Goal: Information Seeking & Learning: Learn about a topic

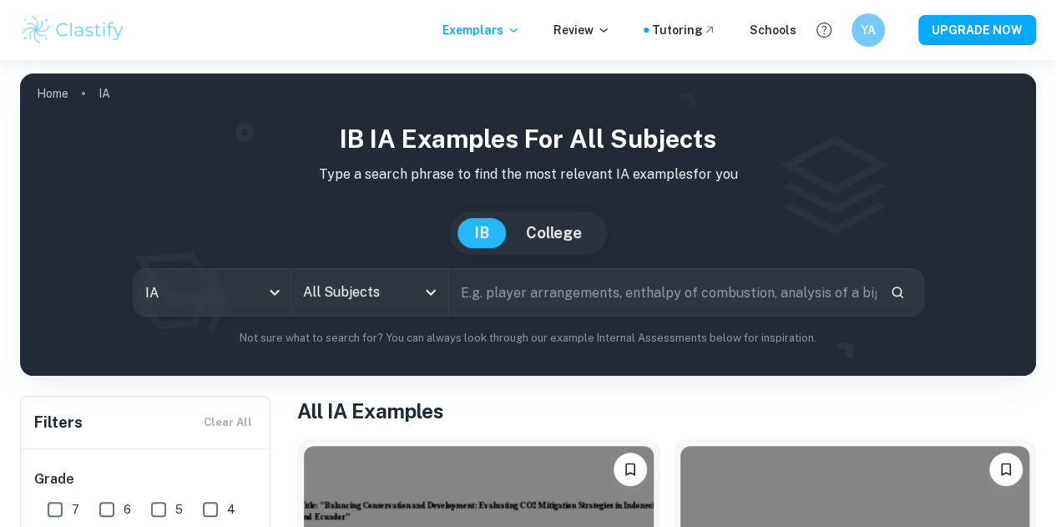
scroll to position [165, 0]
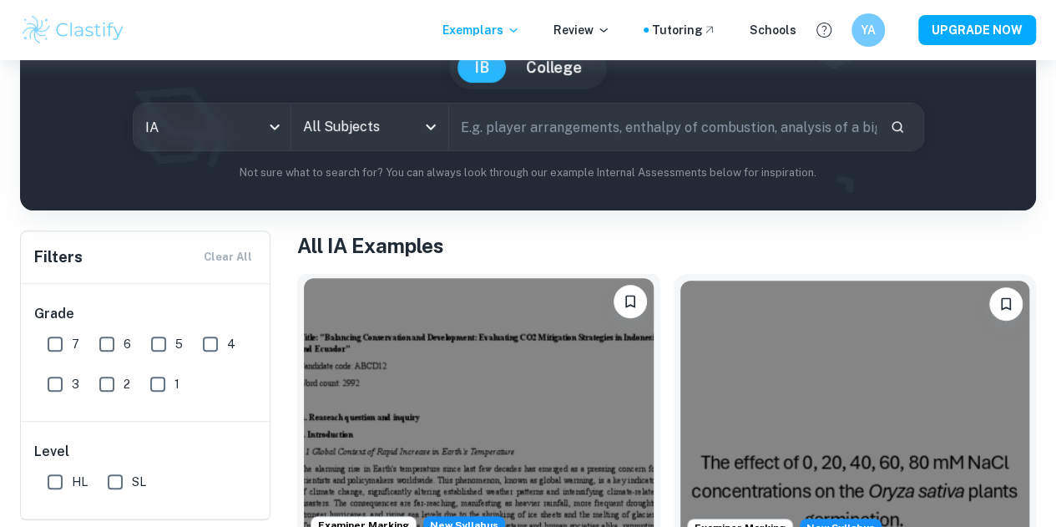
click at [387, 350] on img at bounding box center [479, 409] width 350 height 262
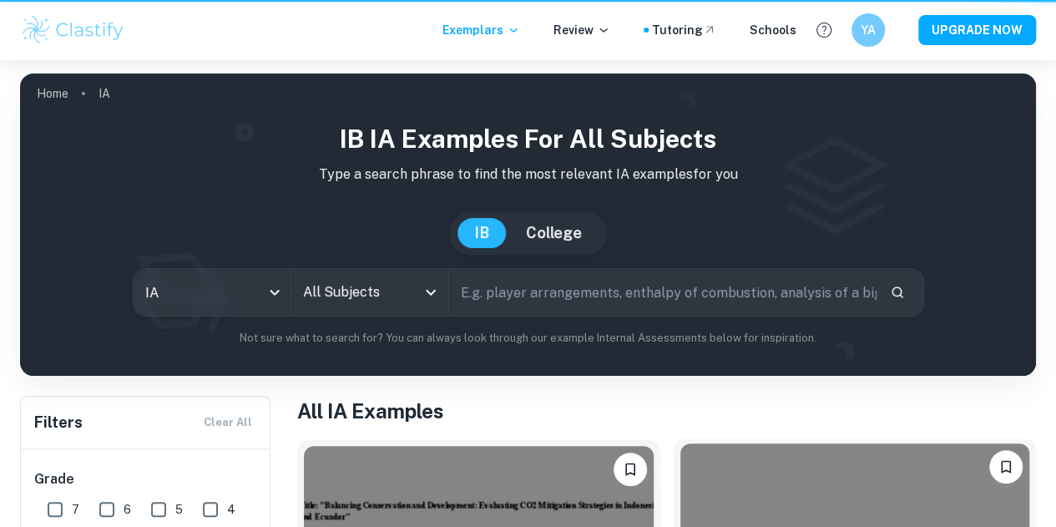
scroll to position [165, 0]
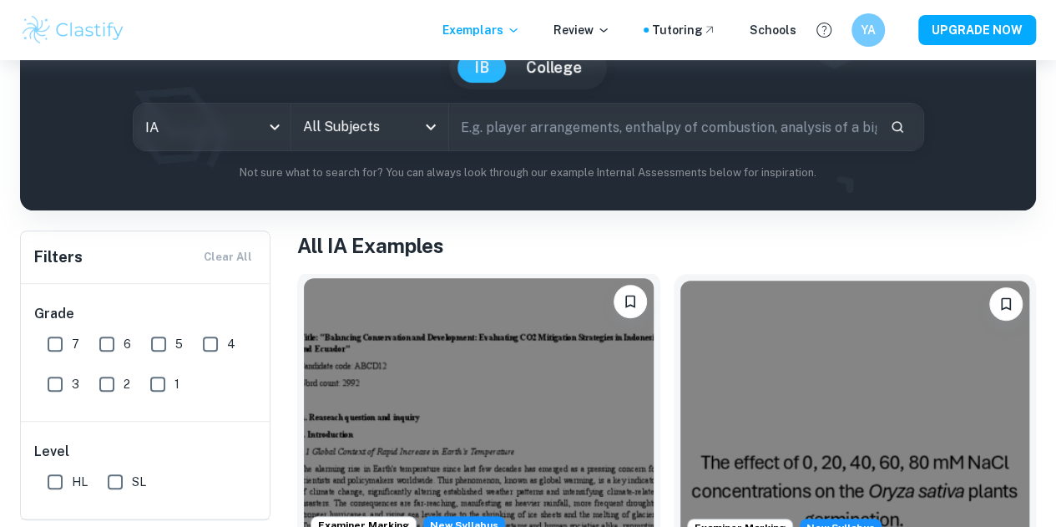
click at [425, 352] on img at bounding box center [479, 409] width 350 height 262
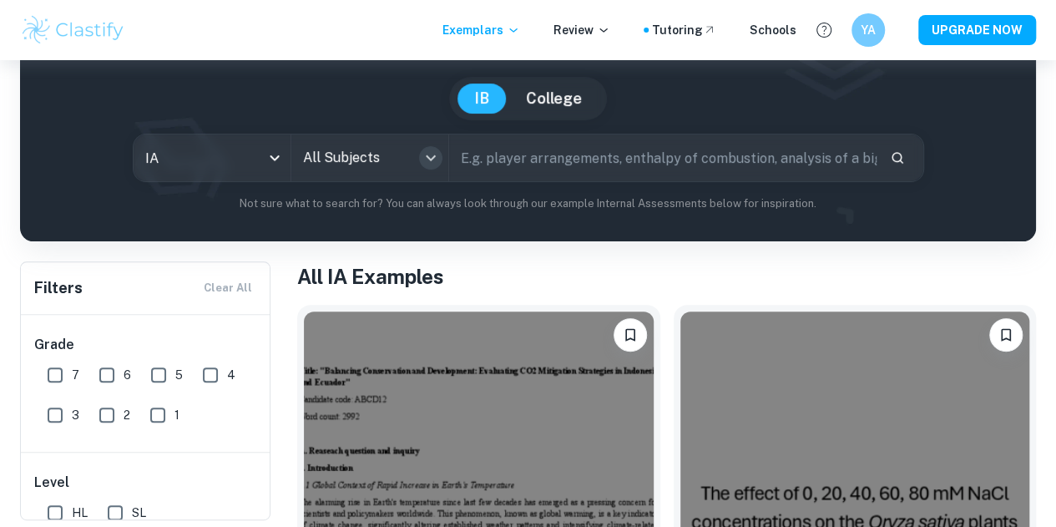
click at [431, 151] on icon "Open" at bounding box center [431, 158] width 20 height 20
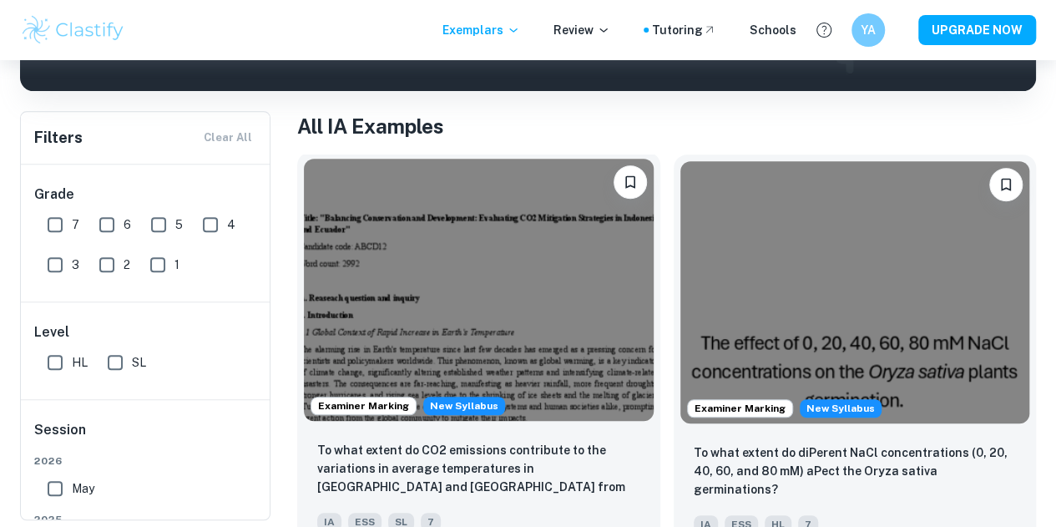
scroll to position [0, 0]
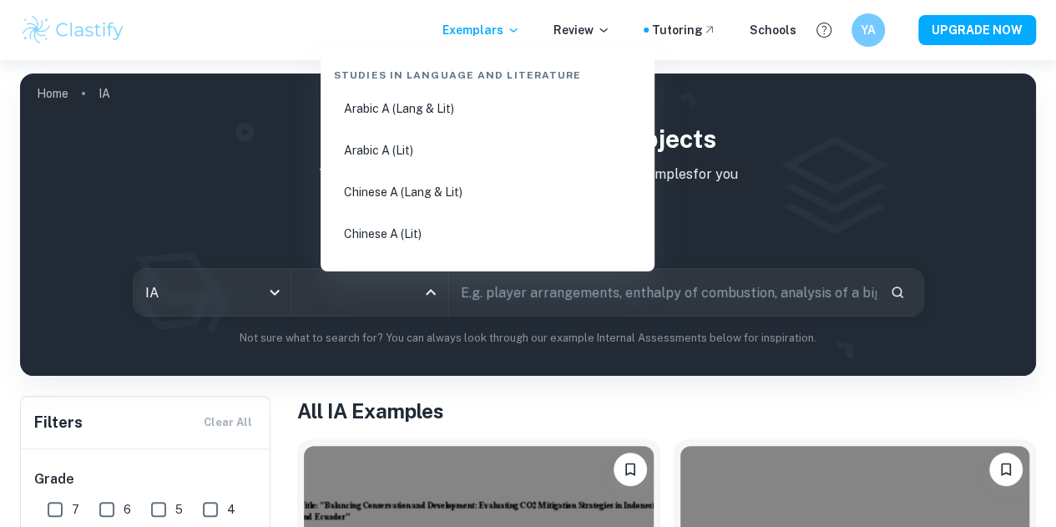
click at [377, 283] on input "All Subjects" at bounding box center [357, 292] width 117 height 32
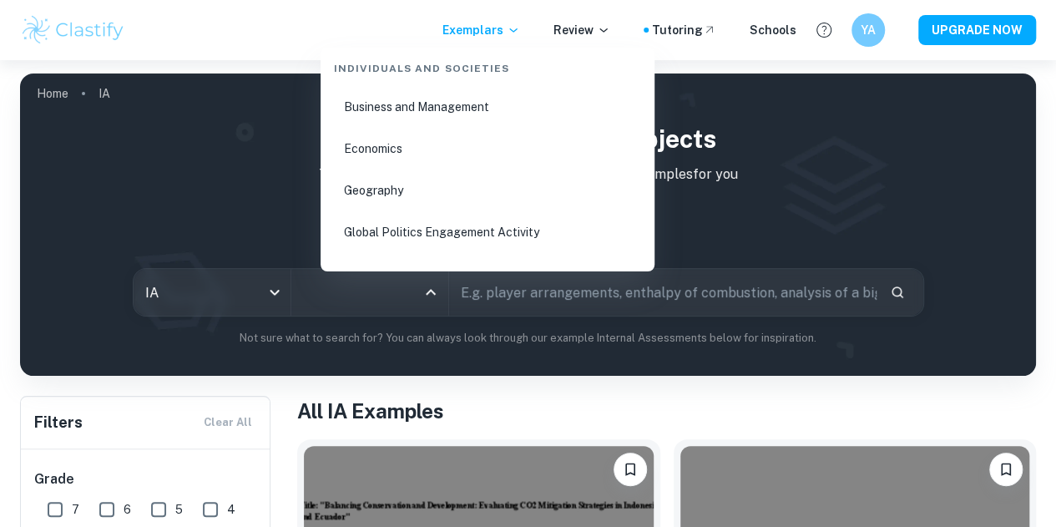
scroll to position [2073, 0]
click at [374, 93] on li "Business and Management" at bounding box center [487, 103] width 321 height 38
type input "Business and Management"
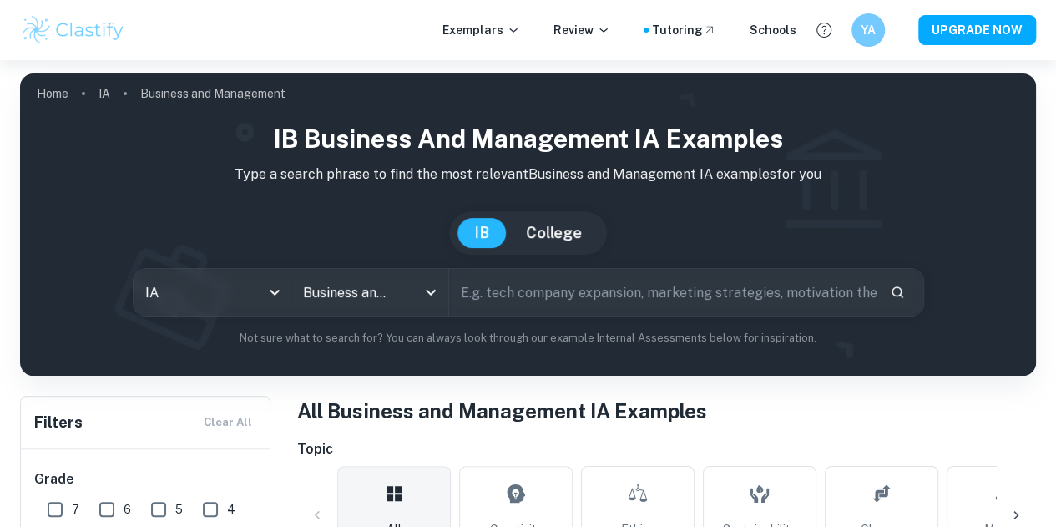
scroll to position [259, 0]
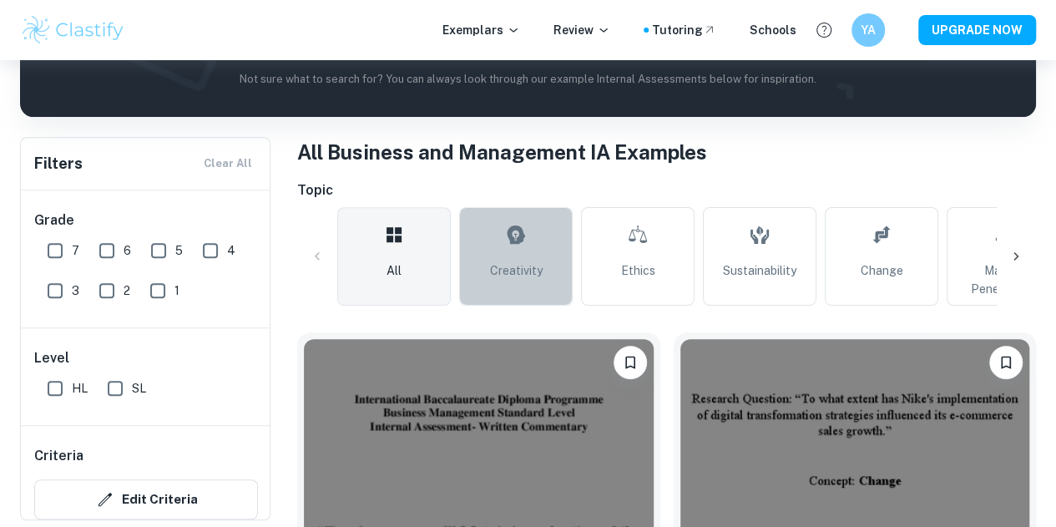
click at [491, 266] on span "Creativity" at bounding box center [516, 270] width 53 height 18
type input "Creativity"
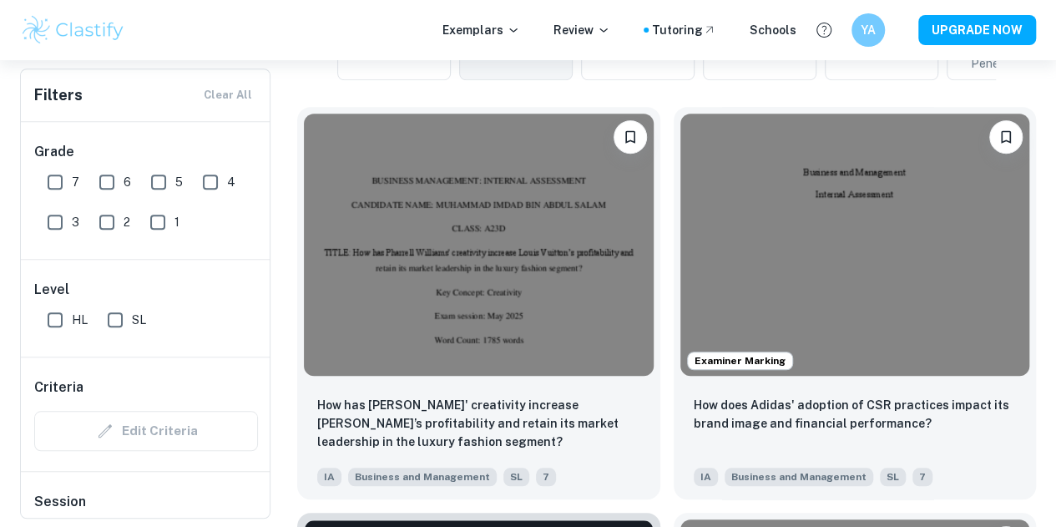
scroll to position [485, 0]
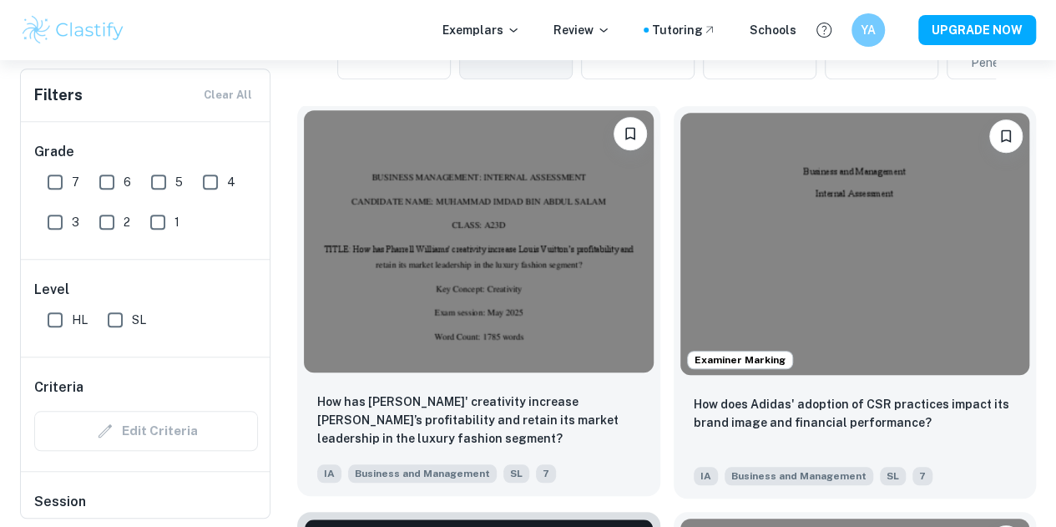
click at [390, 207] on img at bounding box center [479, 241] width 350 height 262
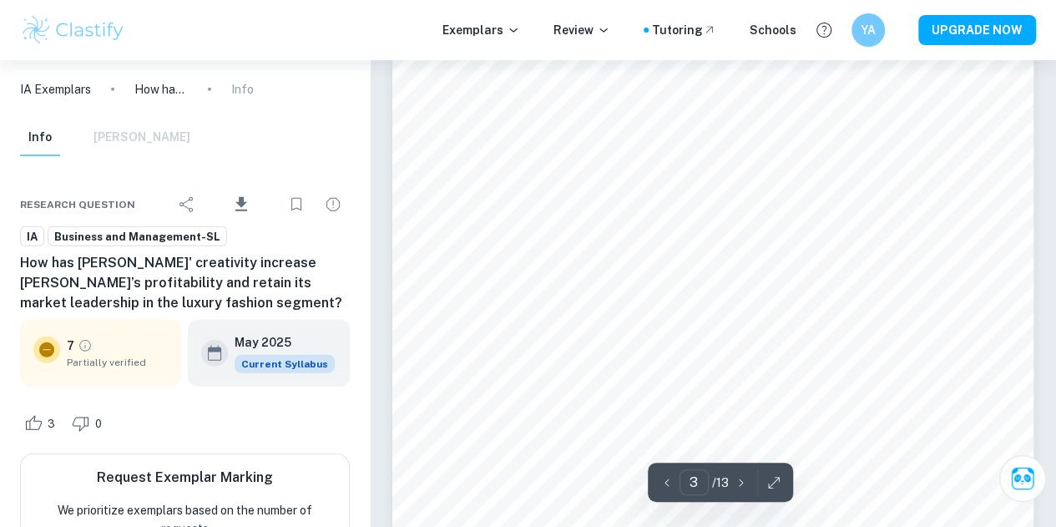
scroll to position [2113, 0]
type input "3"
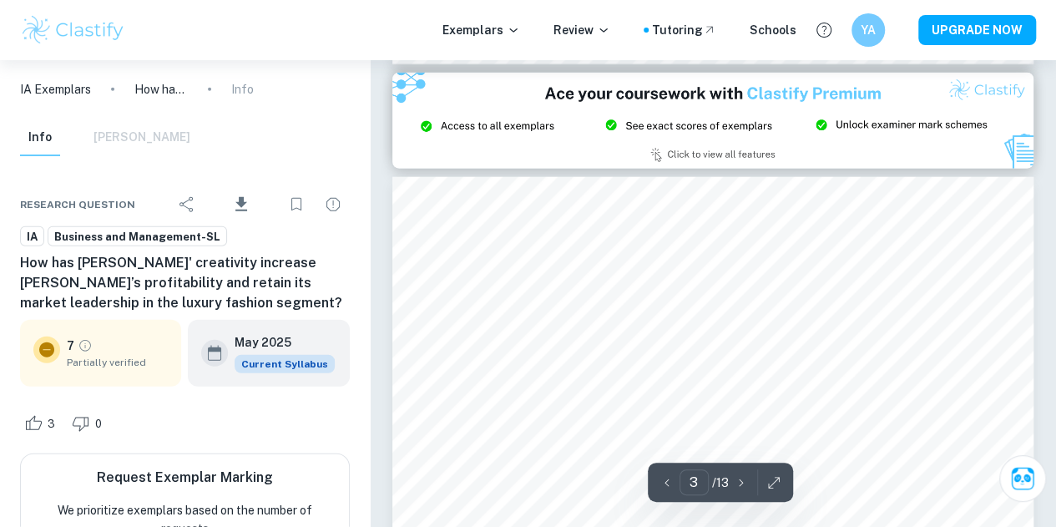
scroll to position [1939, 0]
